Goal: Complete application form

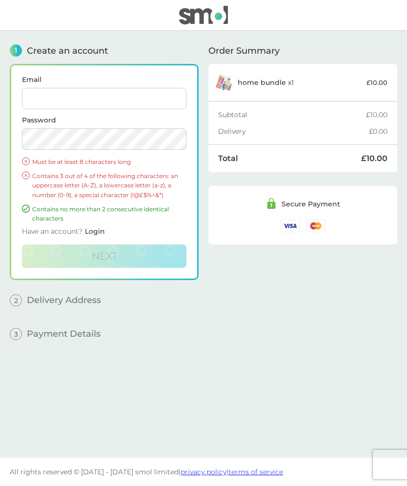
click at [60, 97] on input "Email" at bounding box center [104, 98] width 164 height 21
type input "[PERSON_NAME][EMAIL_ADDRESS][PERSON_NAME][DOMAIN_NAME]"
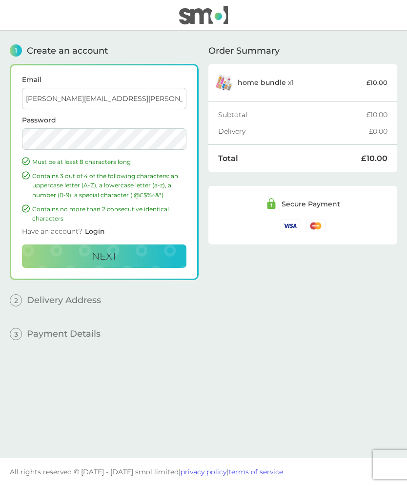
click at [117, 256] on span "Next" at bounding box center [104, 256] width 25 height 12
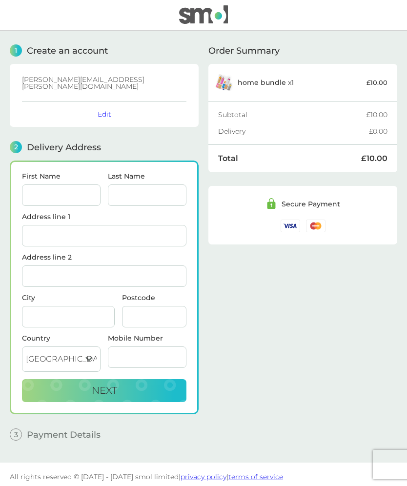
click at [70, 187] on input "First Name" at bounding box center [61, 194] width 78 height 21
type input "[PERSON_NAME]"
click at [140, 188] on input "Last Name" at bounding box center [147, 194] width 78 height 21
type input "[PERSON_NAME]"
click at [60, 225] on input "Address line 1" at bounding box center [104, 235] width 164 height 21
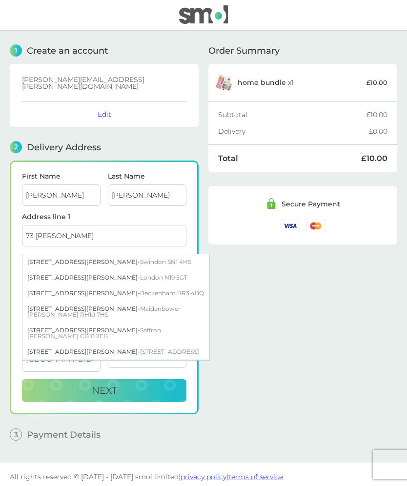
click at [140, 258] on span "Swindon SN1 4HS" at bounding box center [165, 261] width 51 height 7
type input "[STREET_ADDRESS][PERSON_NAME]"
type input "Swindon"
type input "SN1 4HS"
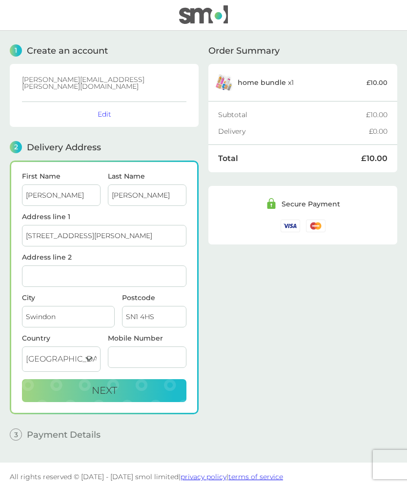
click at [120, 379] on button "Next" at bounding box center [104, 390] width 164 height 23
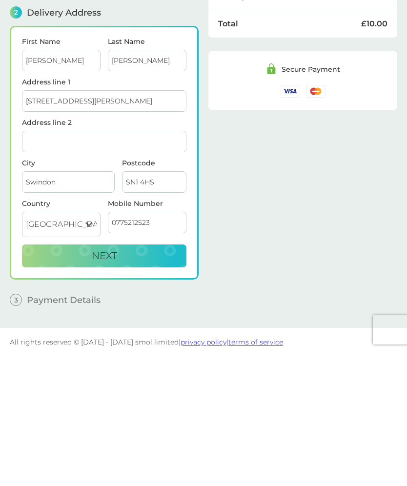
type input "07752125232"
click at [118, 379] on button "Next" at bounding box center [104, 390] width 164 height 23
checkbox input "true"
